Goal: Find specific page/section: Find specific page/section

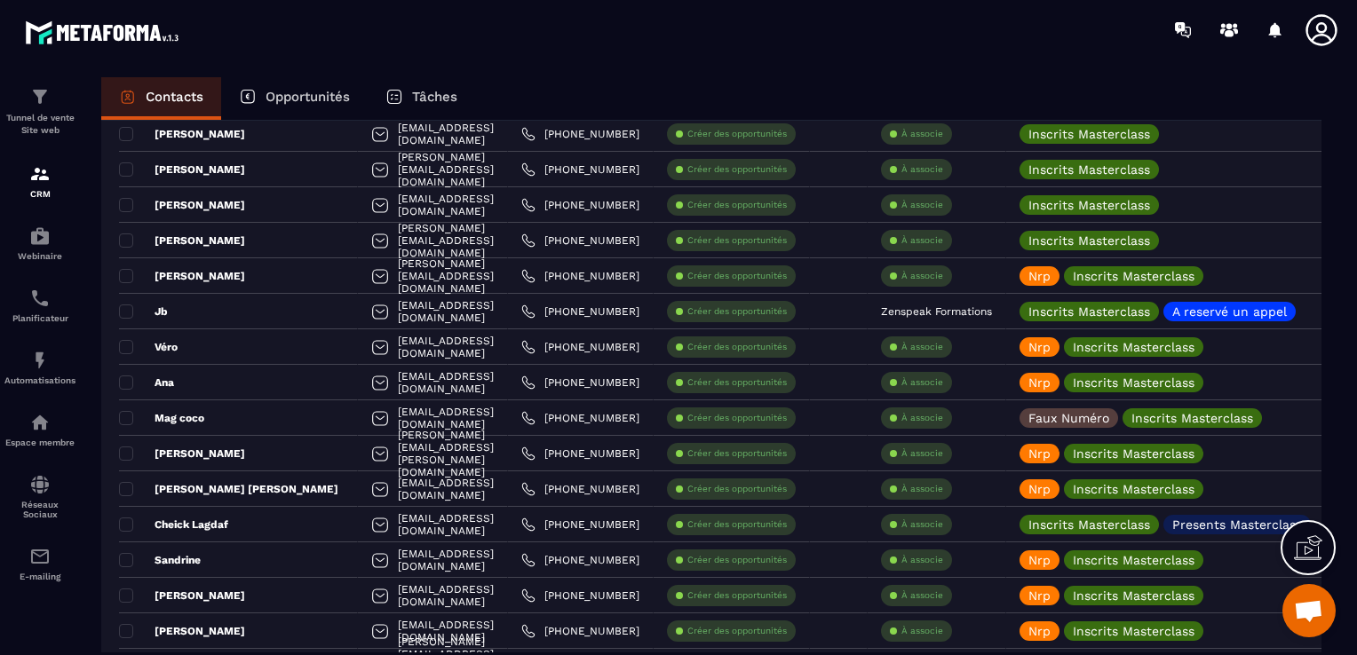
scroll to position [2250, 0]
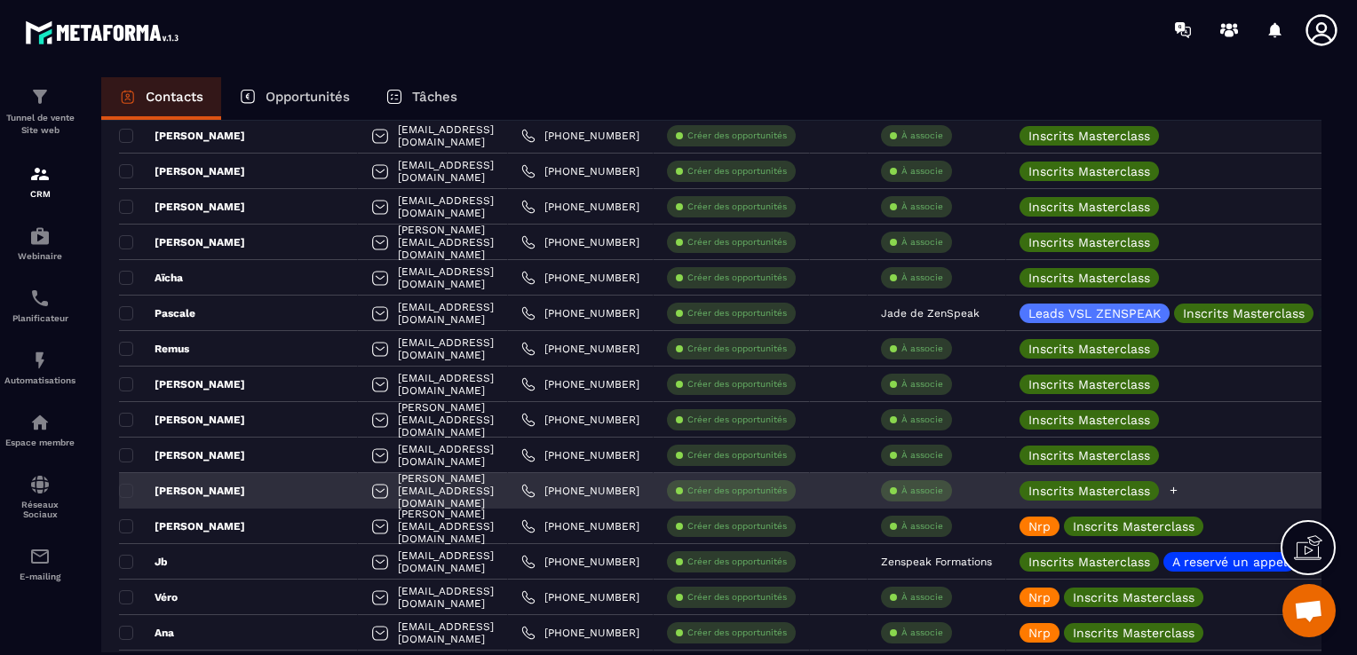
click at [1179, 491] on icon at bounding box center [1173, 491] width 12 height 12
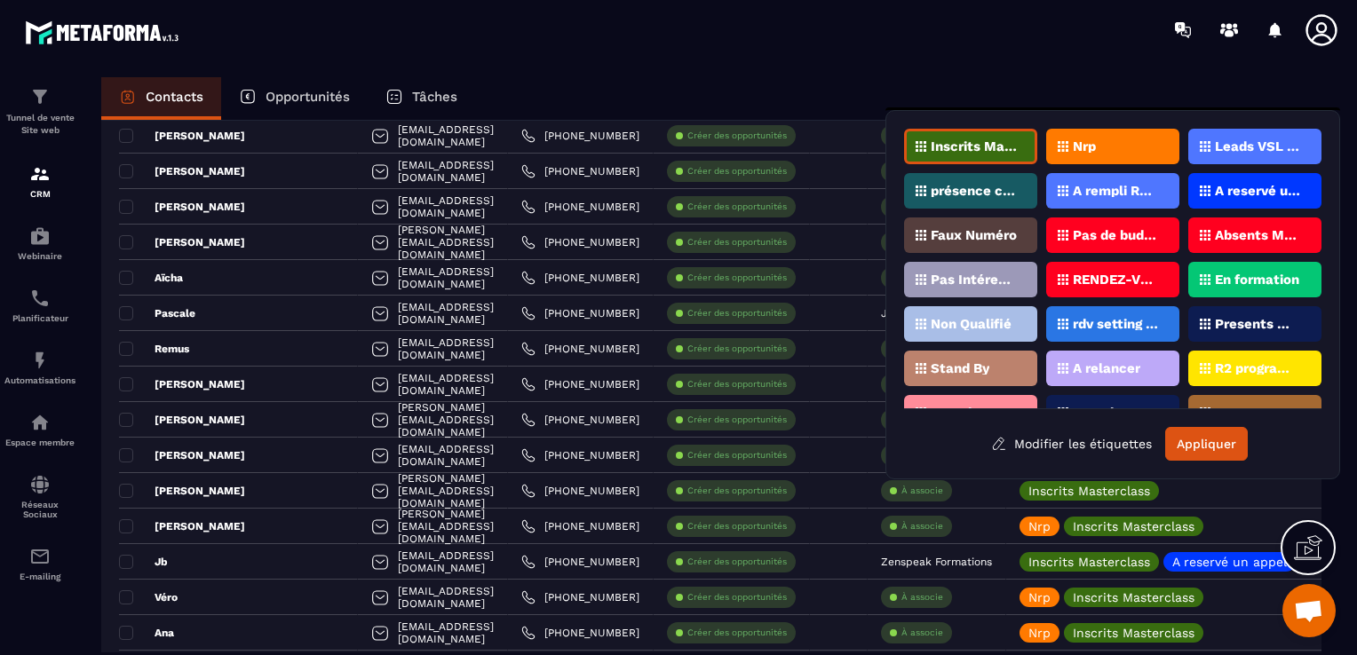
click at [1072, 151] on p "Nrp" at bounding box center [1083, 146] width 23 height 12
click at [1216, 448] on button "Appliquer" at bounding box center [1206, 444] width 83 height 34
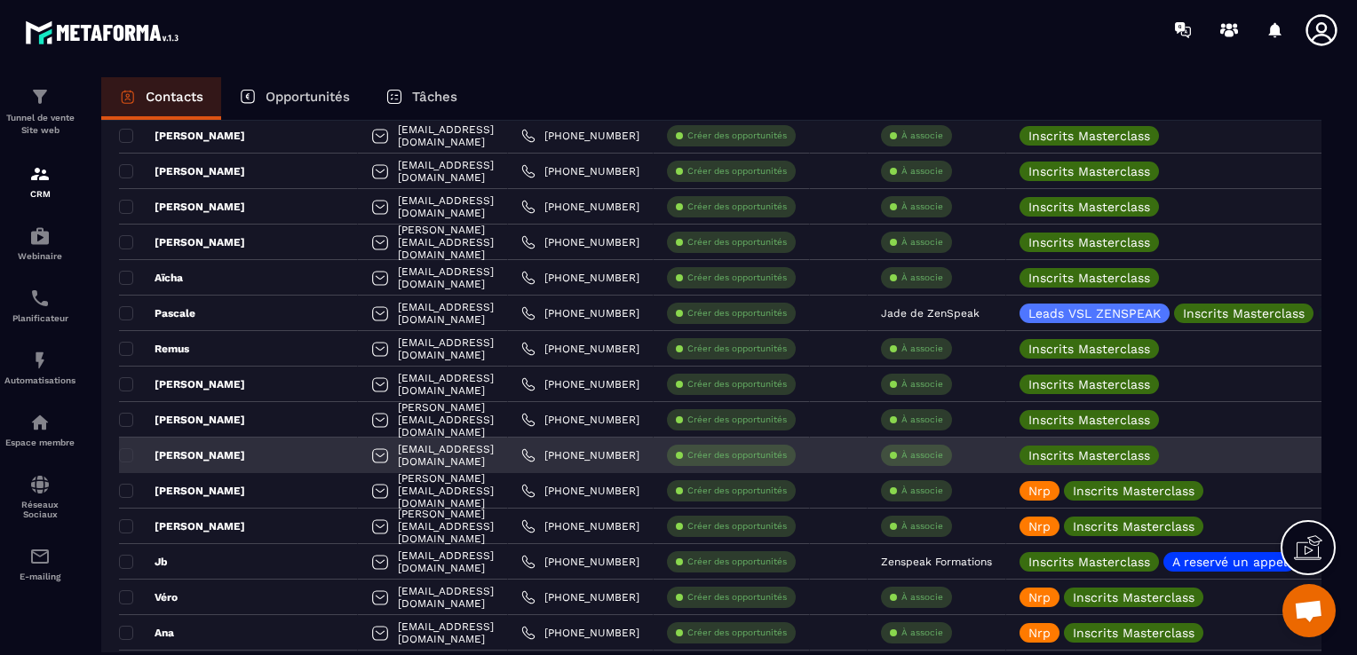
click at [251, 461] on div "[PERSON_NAME]" at bounding box center [238, 456] width 239 height 36
